Goal: Task Accomplishment & Management: Use online tool/utility

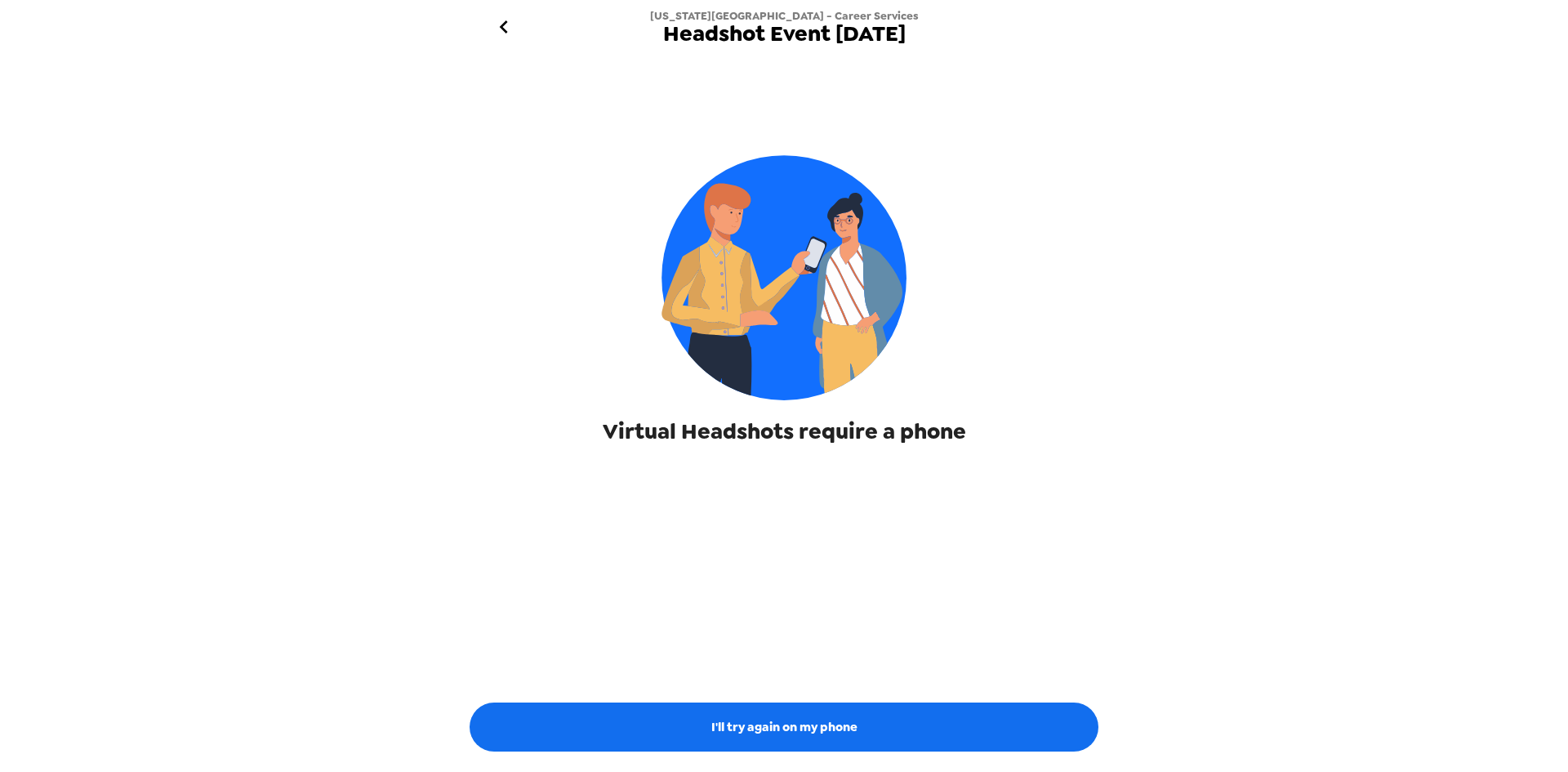
click at [502, 23] on icon "go back" at bounding box center [503, 27] width 26 height 26
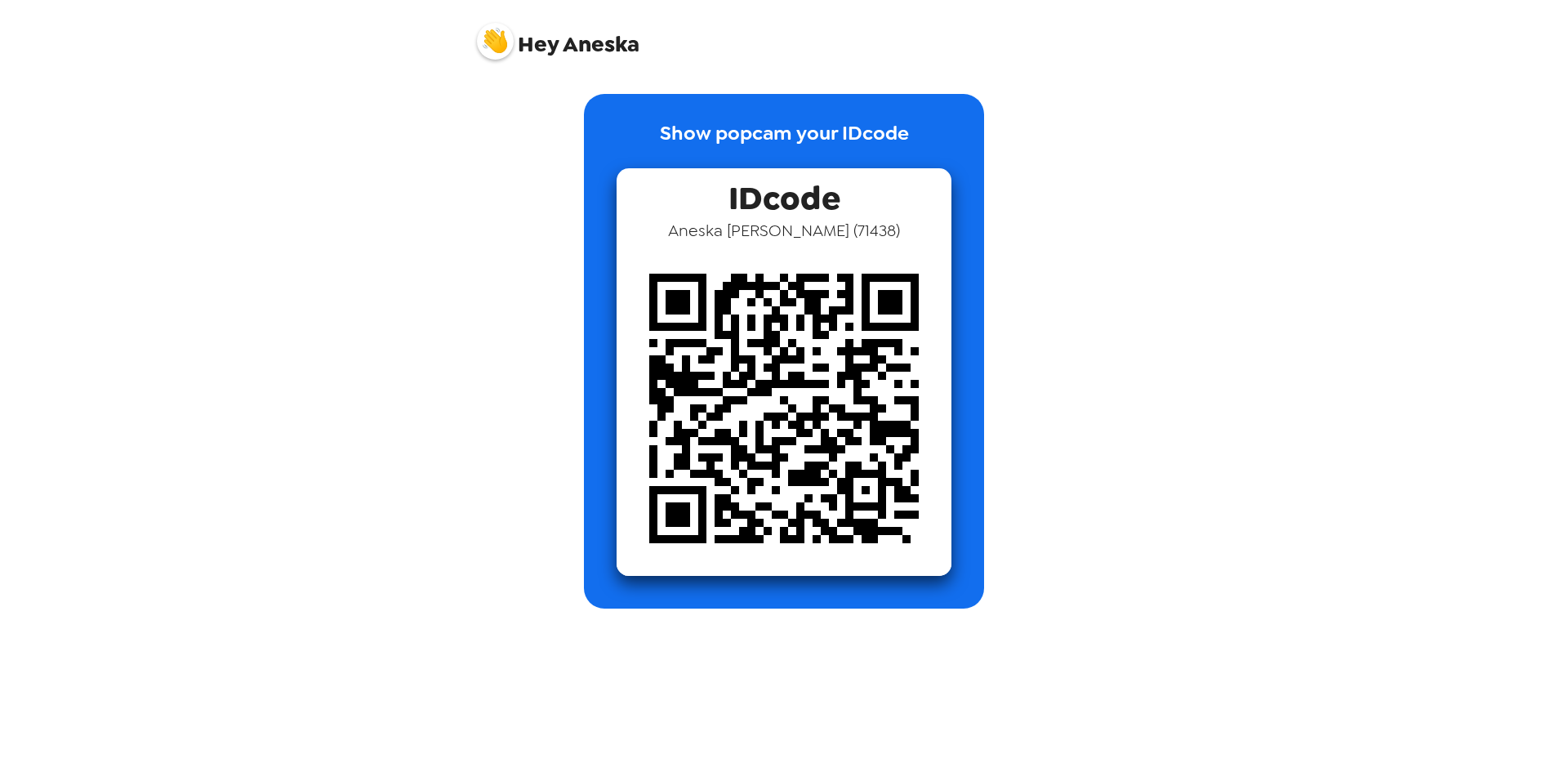
click at [796, 292] on img at bounding box center [784, 408] width 335 height 335
